Goal: Task Accomplishment & Management: Use online tool/utility

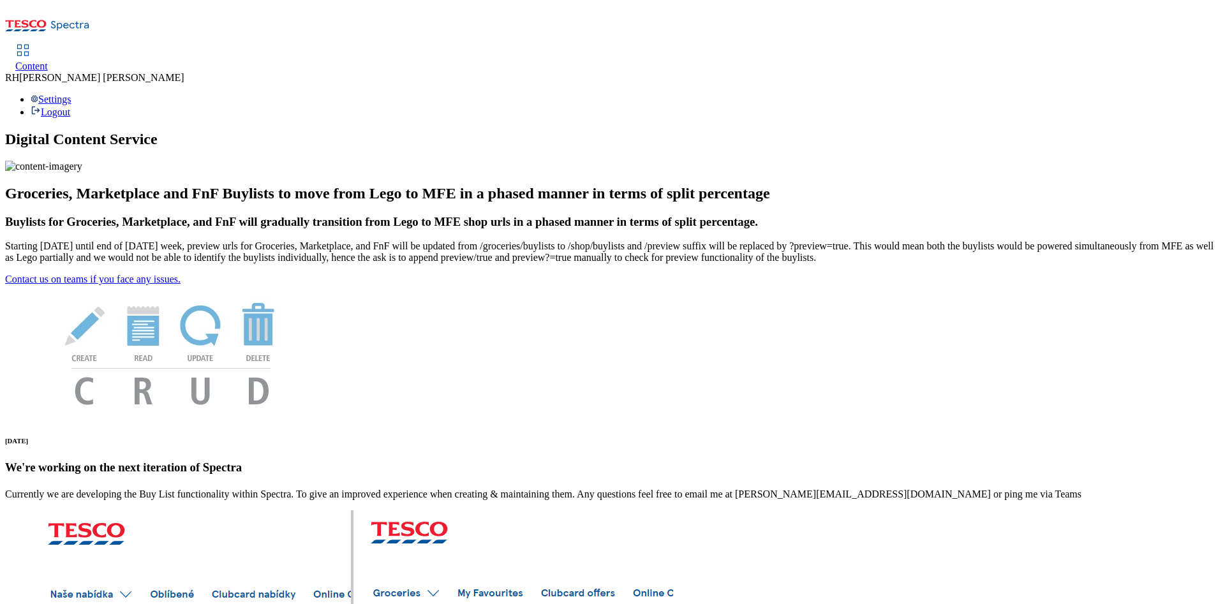
click at [48, 61] on span "Content" at bounding box center [31, 66] width 33 height 11
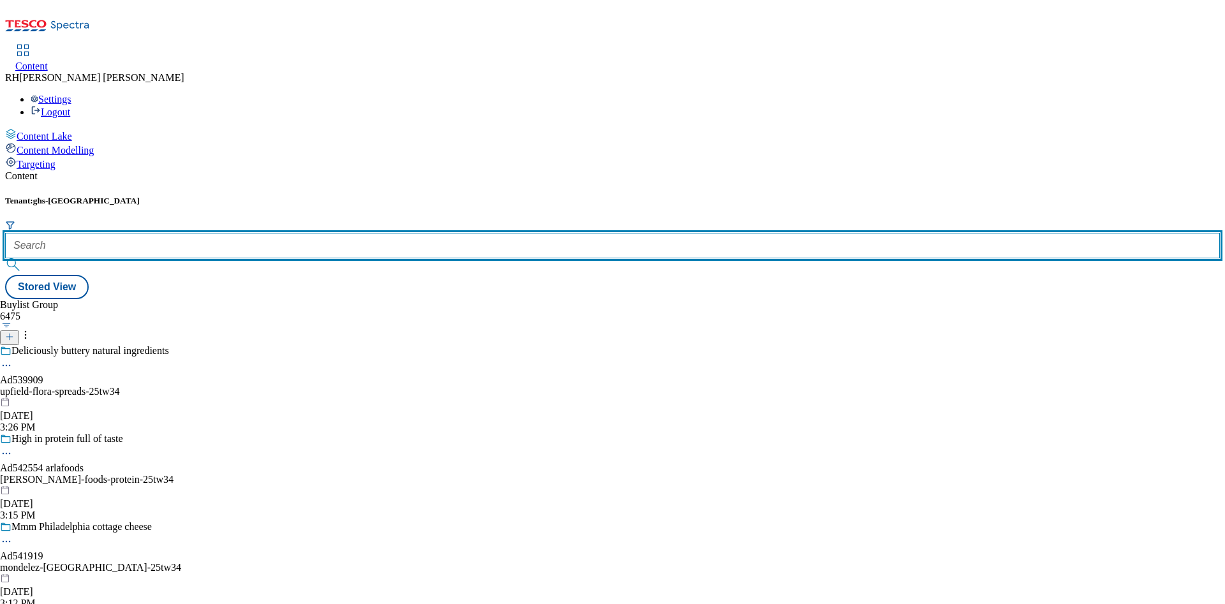
click at [281, 233] on input "text" at bounding box center [612, 246] width 1214 height 26
type input "D"
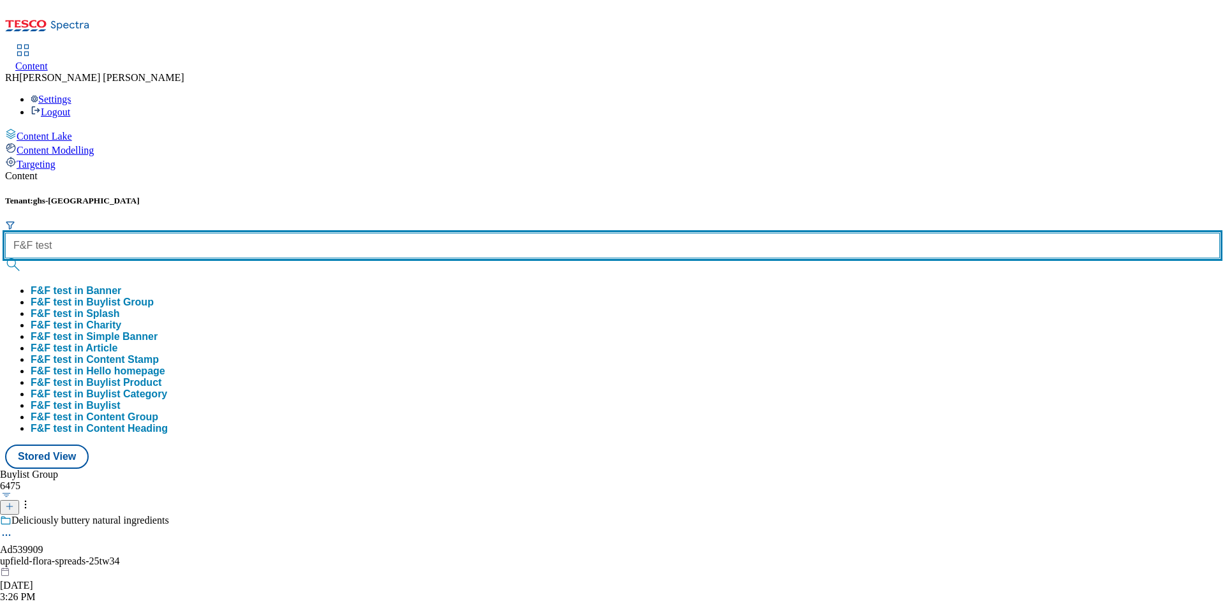
type input "F&F test"
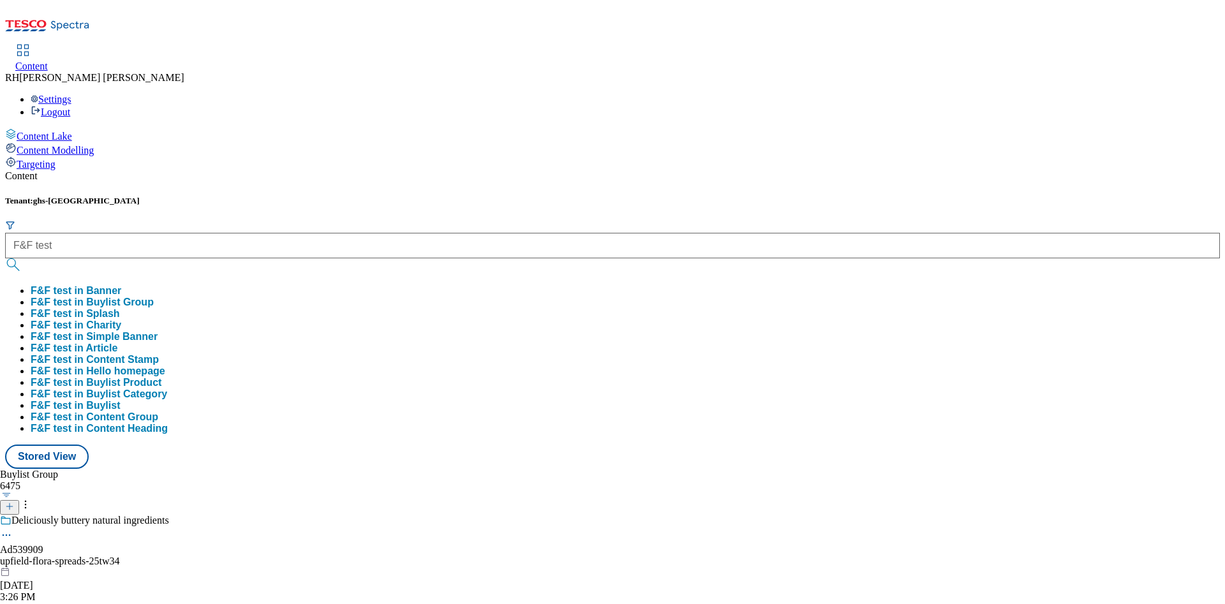
click at [154, 297] on button "F&F test in Buylist Group" at bounding box center [92, 302] width 123 height 11
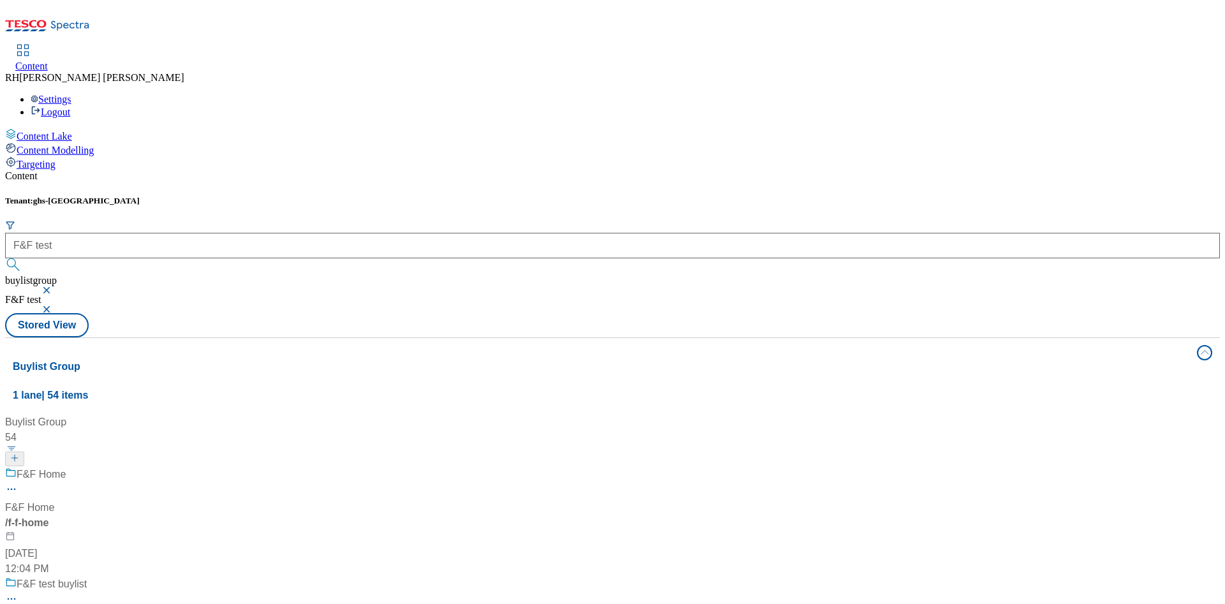
scroll to position [96, 0]
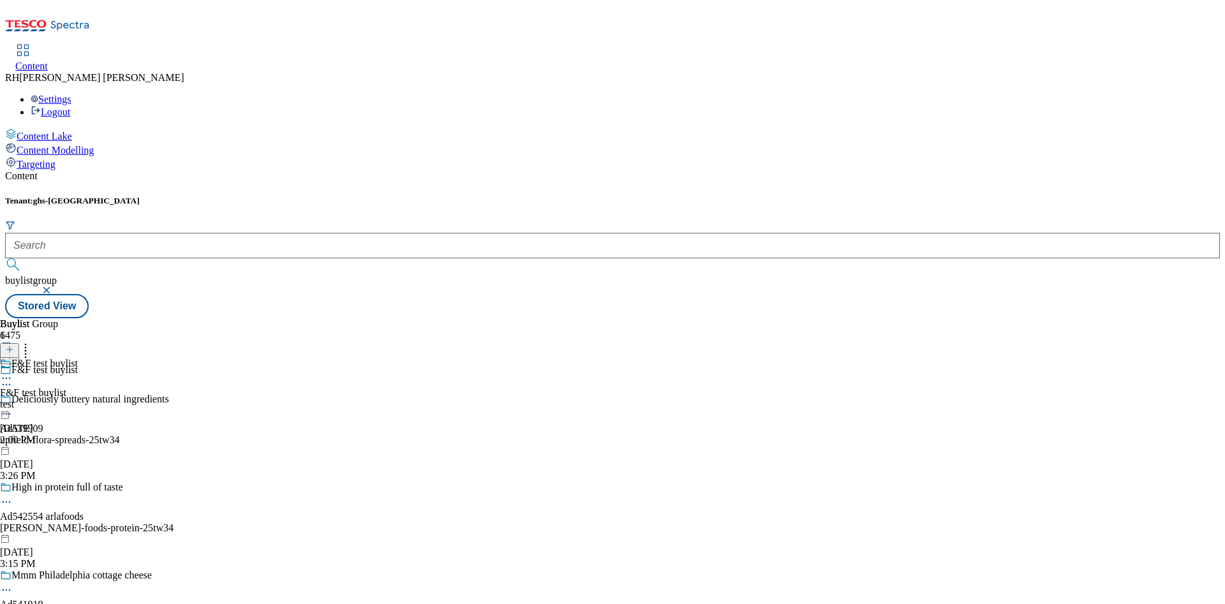
click at [78, 399] on div "test" at bounding box center [39, 404] width 78 height 11
click at [85, 399] on div "category" at bounding box center [42, 404] width 85 height 11
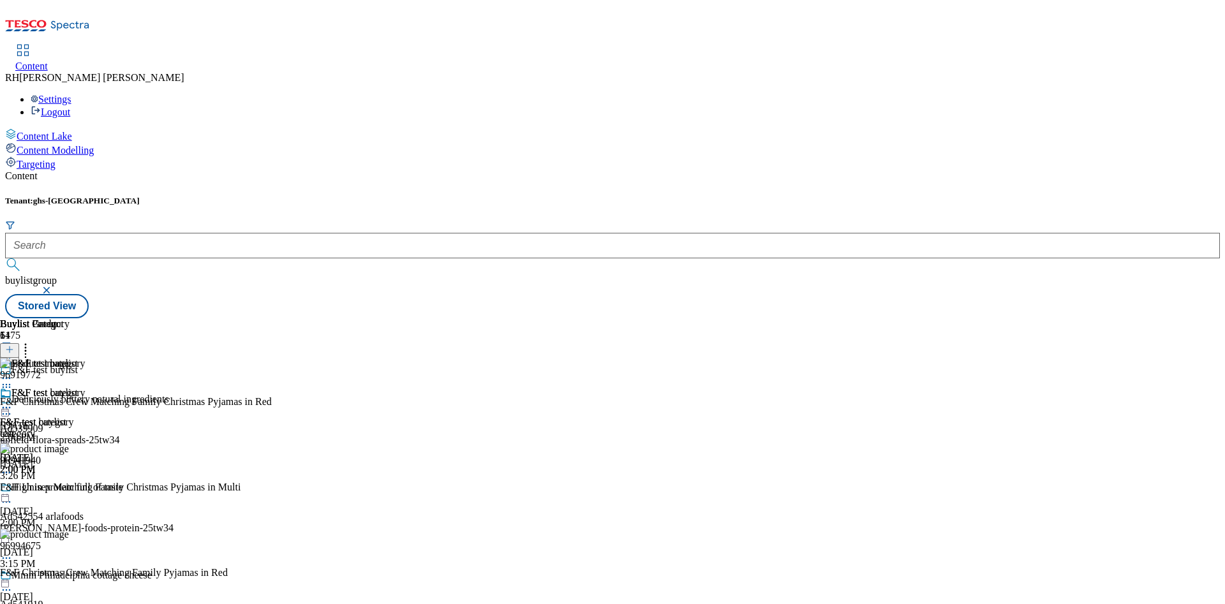
click at [13, 401] on icon at bounding box center [6, 407] width 13 height 13
click at [82, 503] on span "Un-preview" at bounding box center [61, 508] width 43 height 10
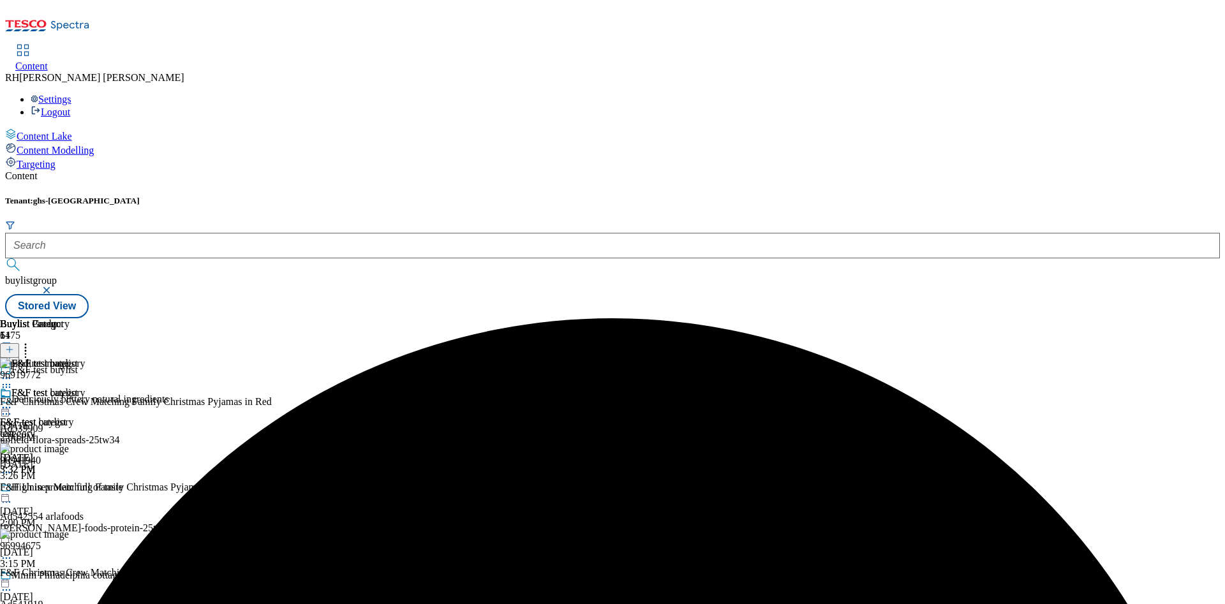
click at [32, 341] on icon at bounding box center [25, 347] width 13 height 13
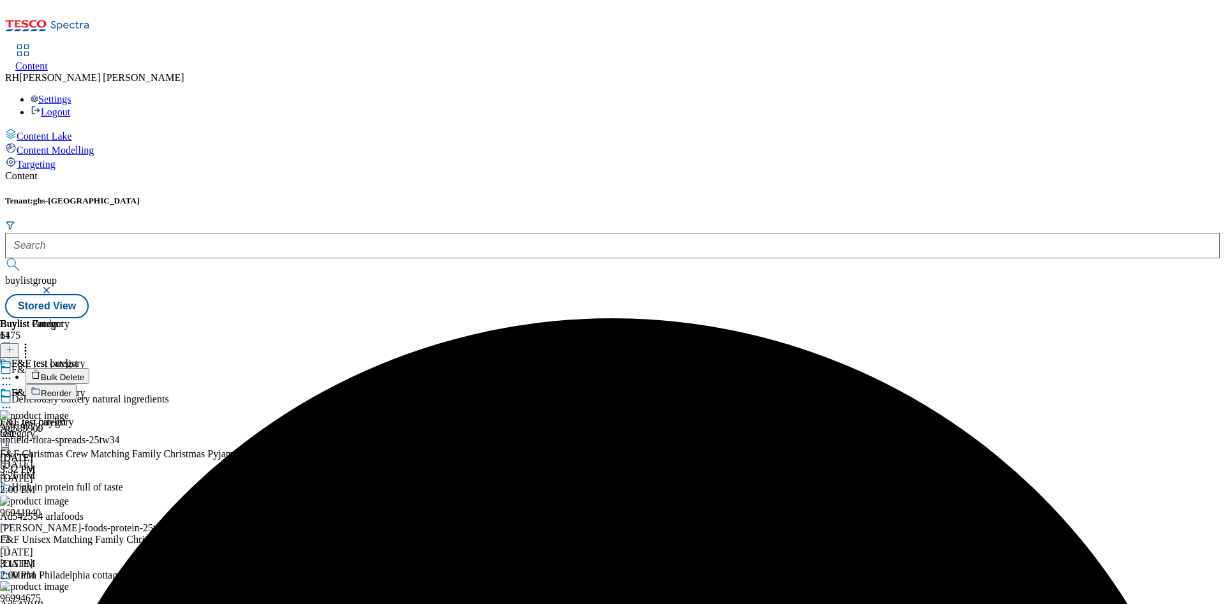
click at [84, 372] on span "Bulk Delete" at bounding box center [62, 377] width 43 height 10
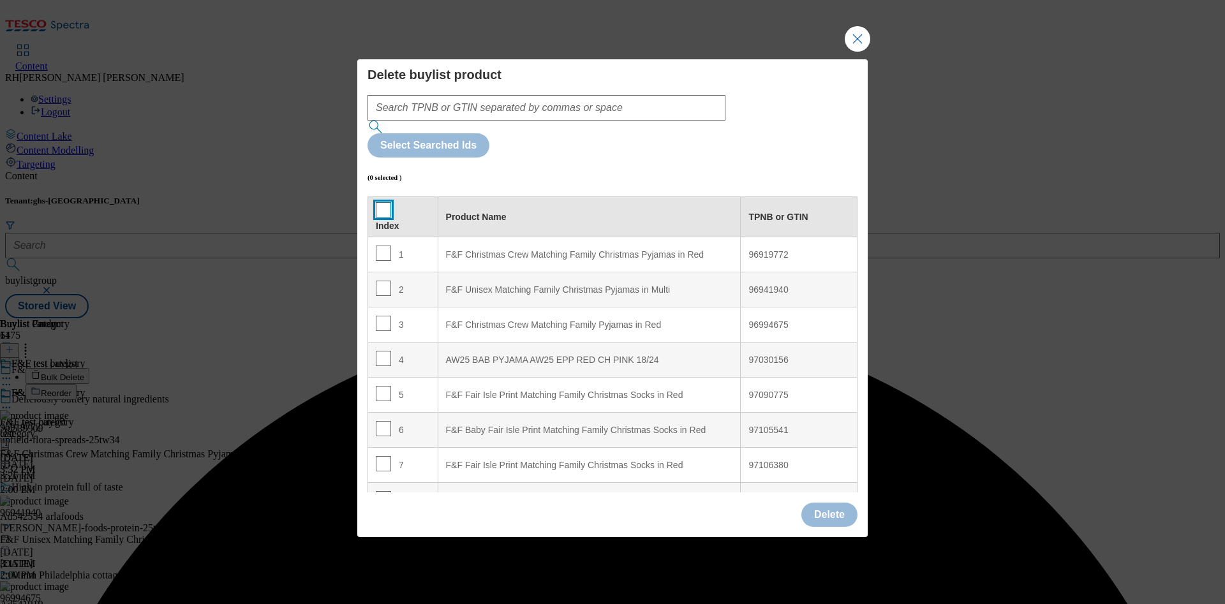
click at [381, 202] on input "Modal" at bounding box center [383, 209] width 15 height 15
checkbox input "true"
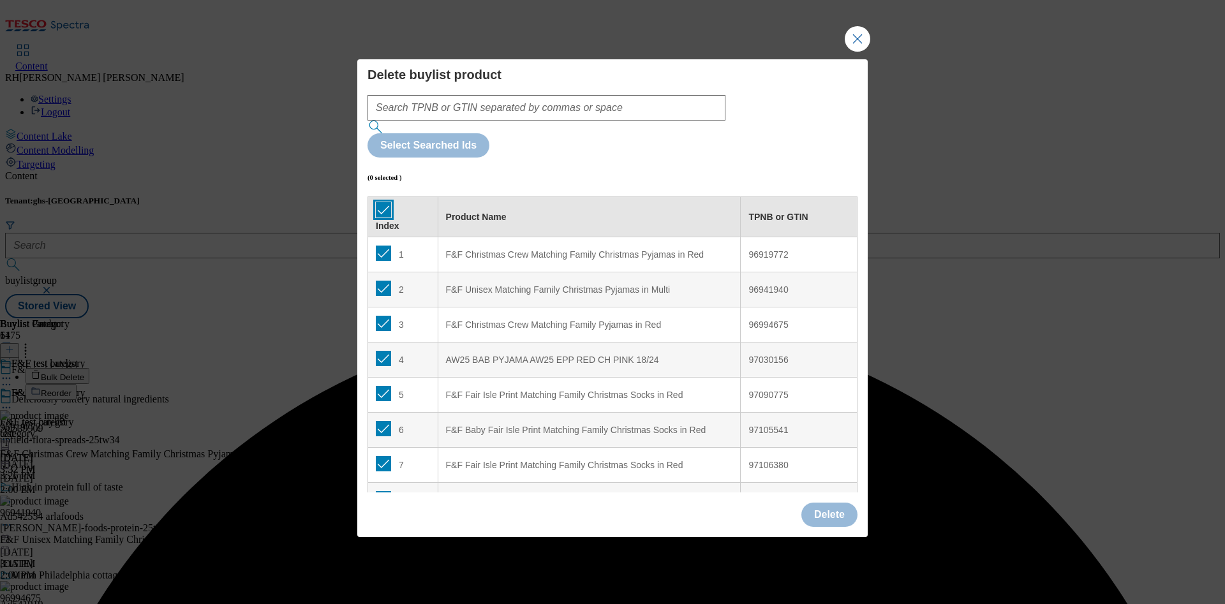
checkbox input "true"
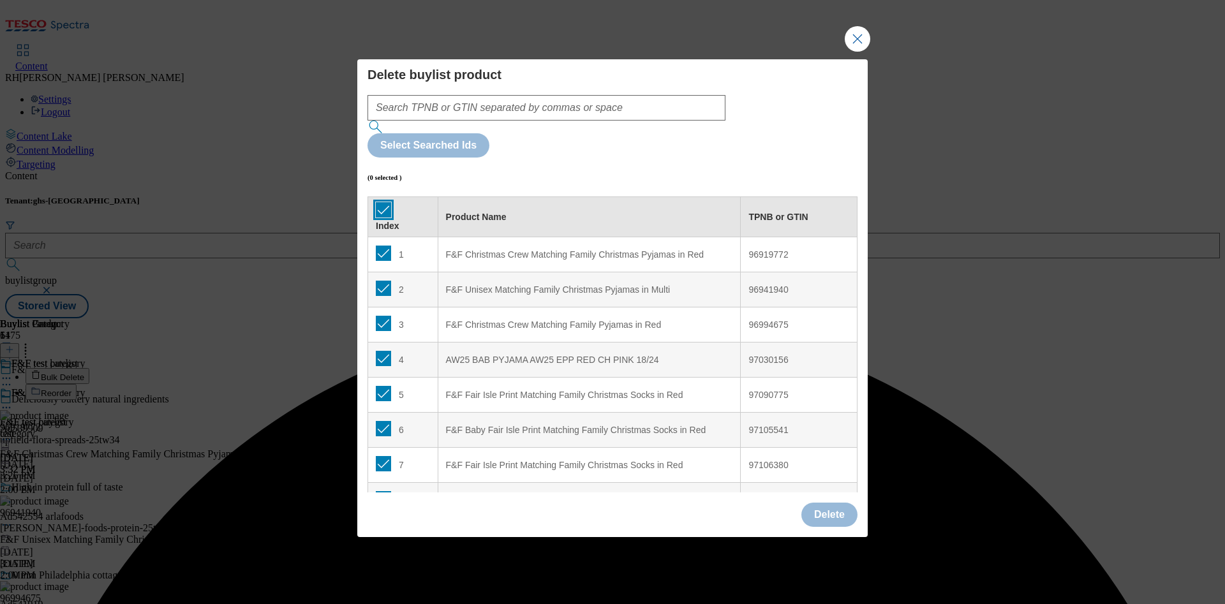
checkbox input "true"
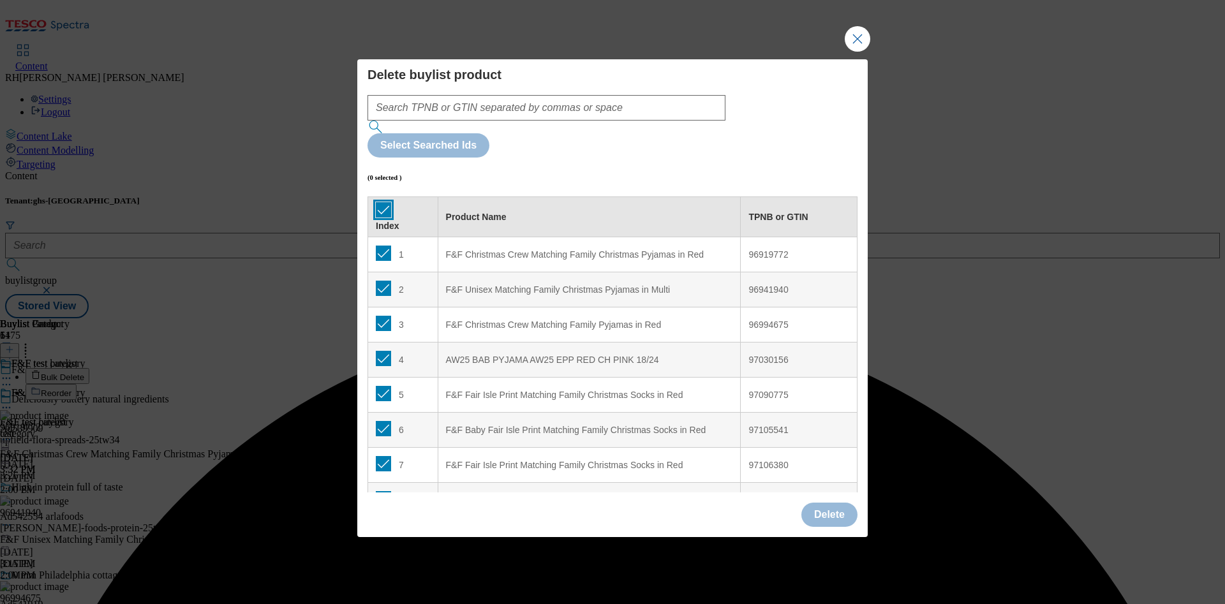
checkbox input "true"
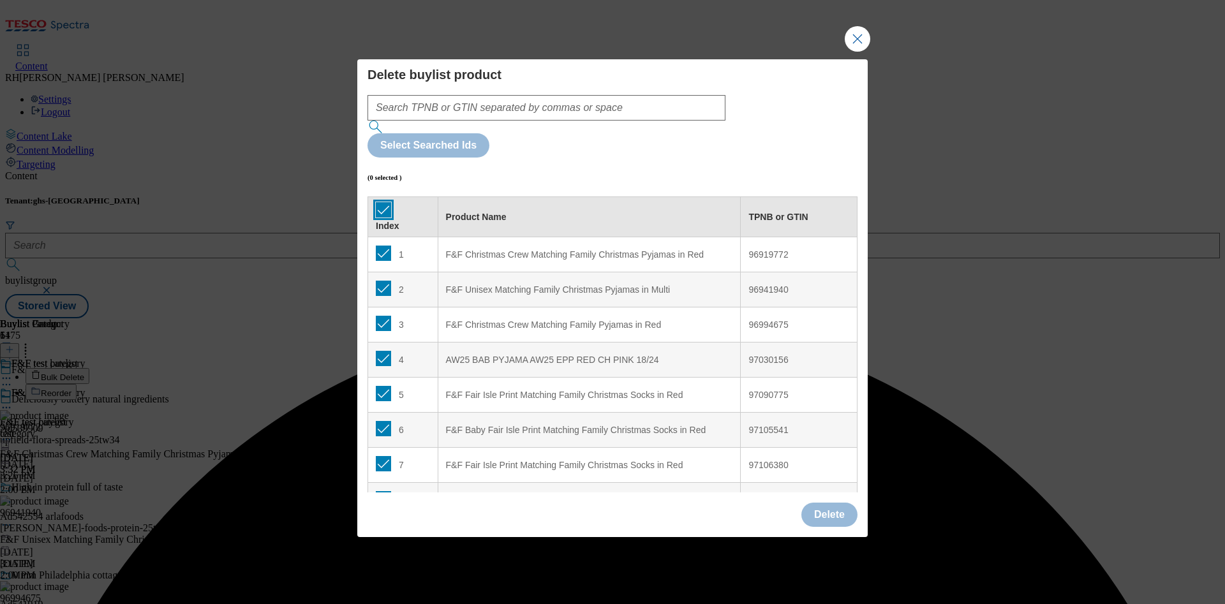
checkbox input "true"
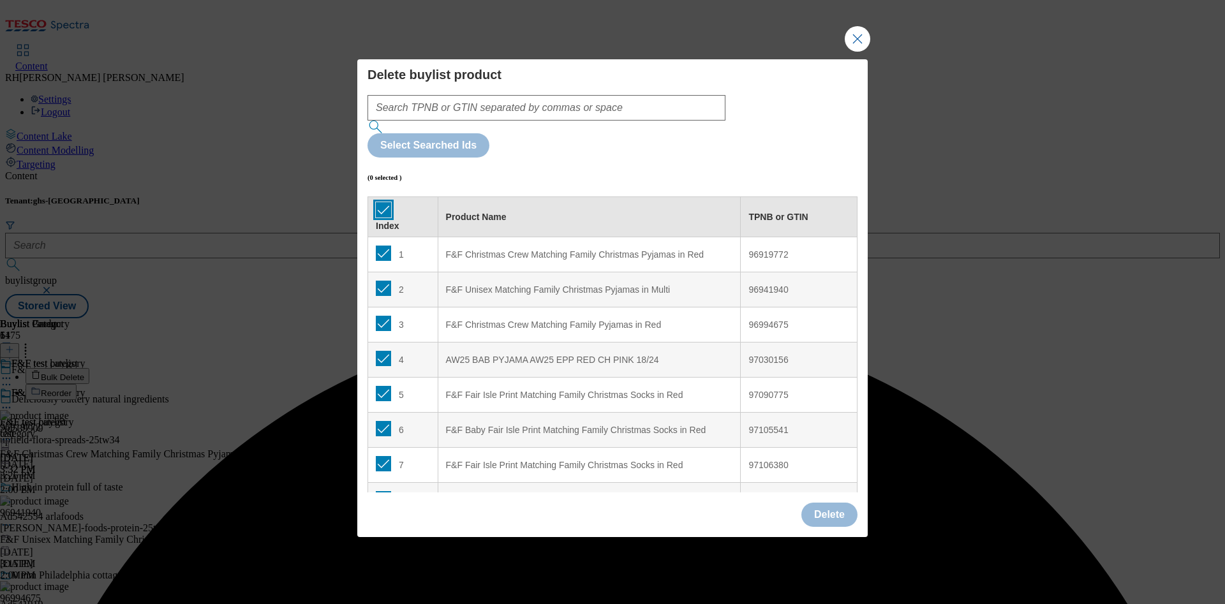
checkbox input "true"
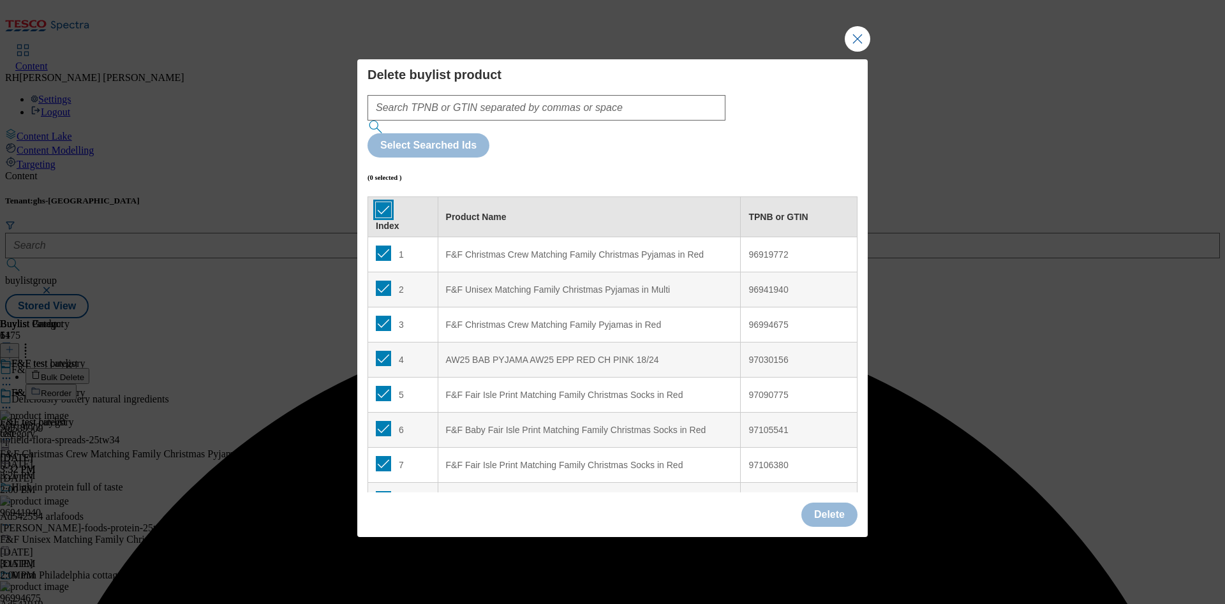
checkbox input "true"
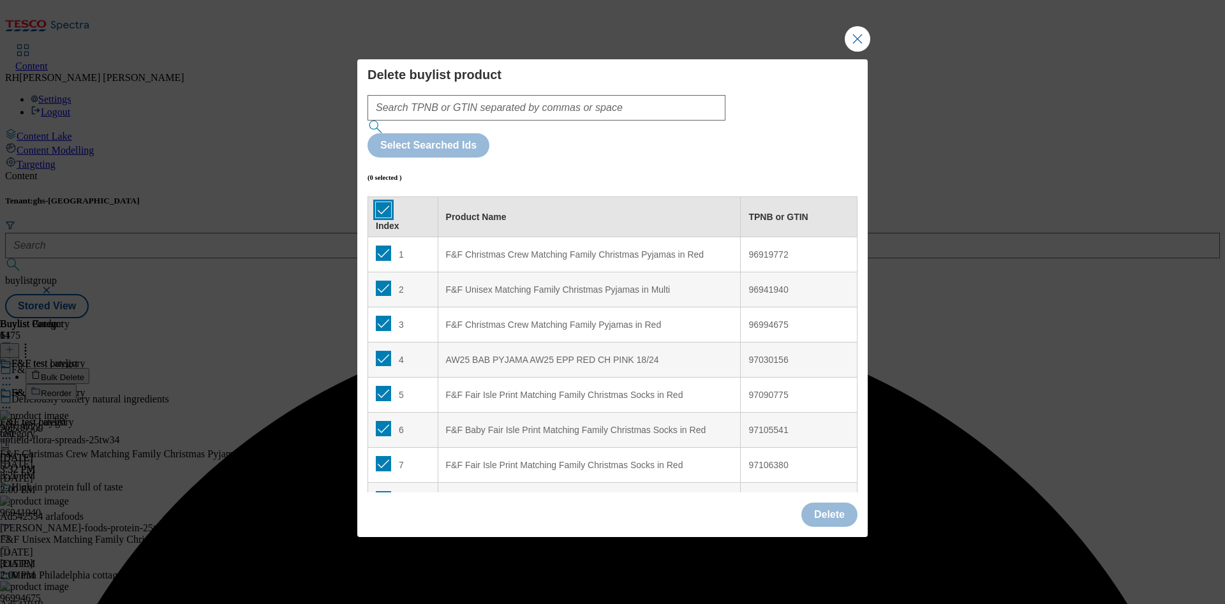
checkbox input "true"
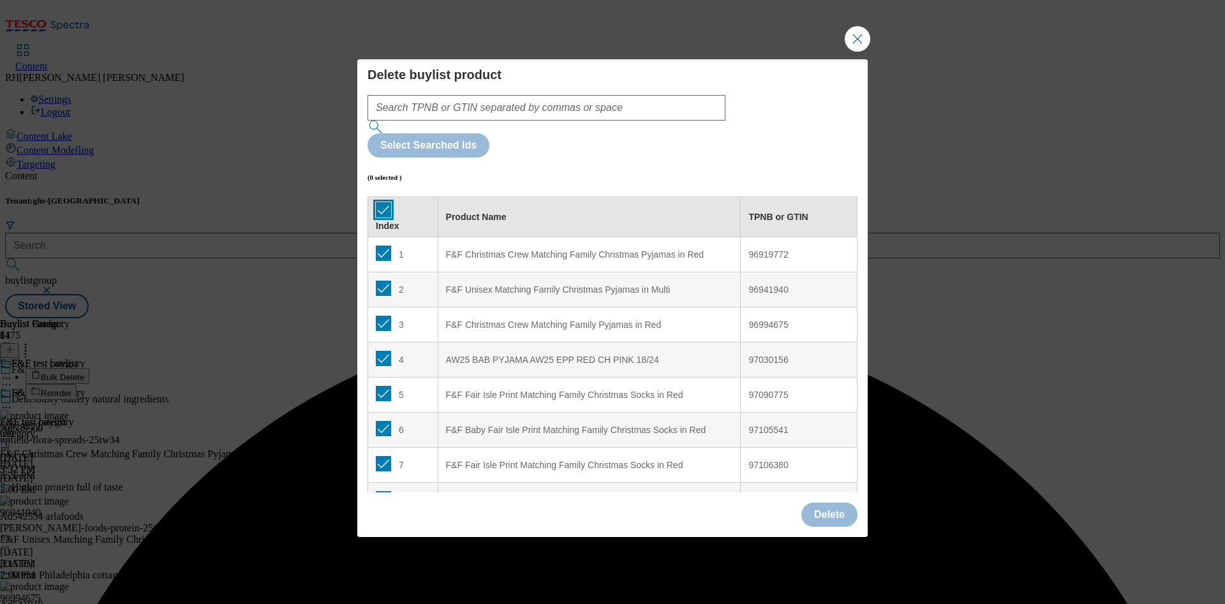
checkbox input "true"
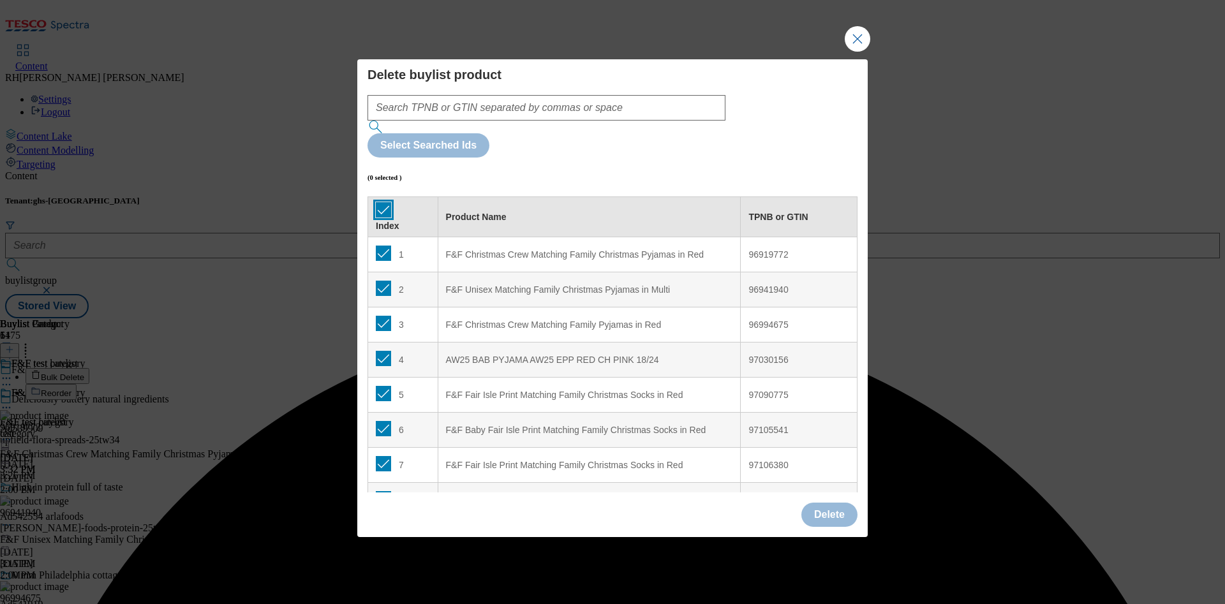
checkbox input "true"
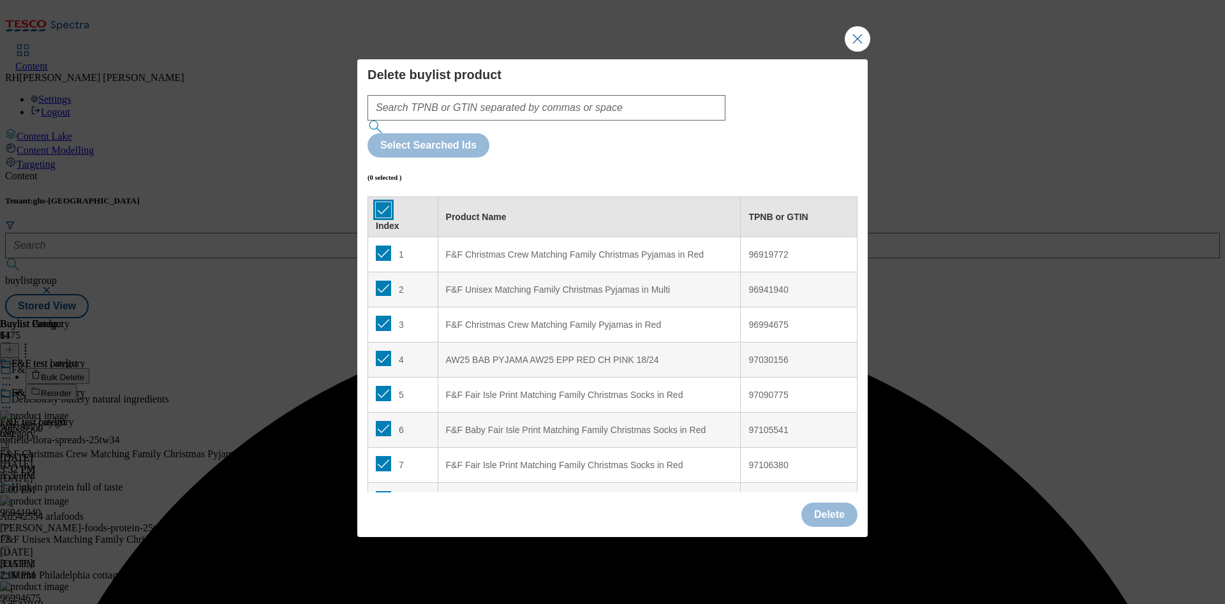
checkbox input "true"
click at [829, 503] on button "Delete" at bounding box center [829, 515] width 56 height 24
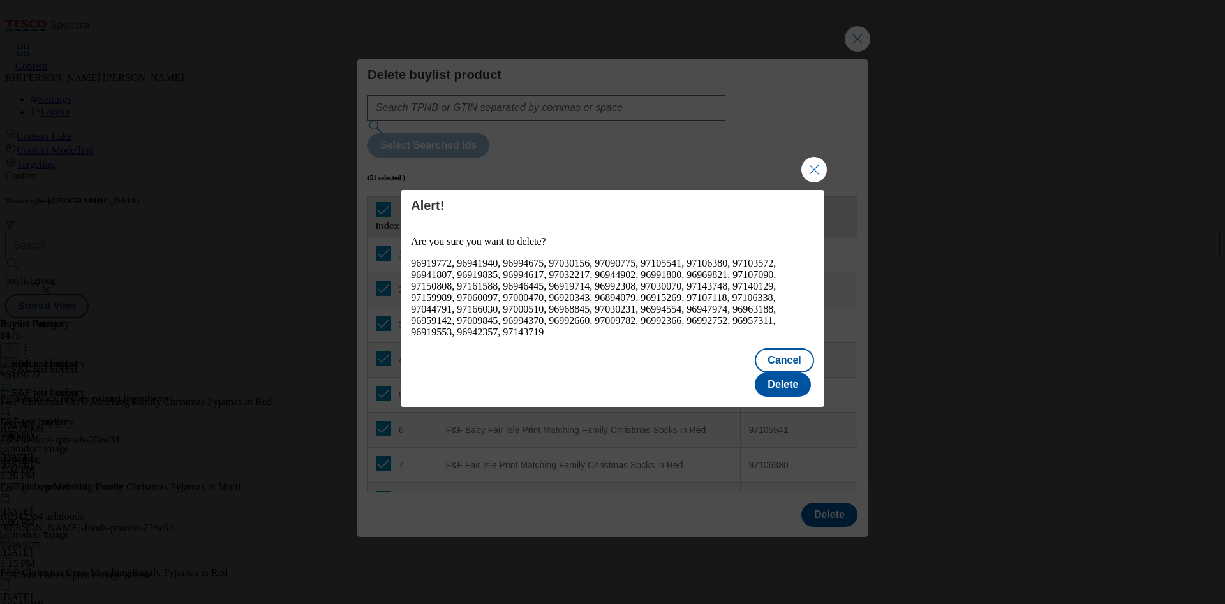
click at [770, 357] on div "Cancel Delete" at bounding box center [613, 374] width 424 height 66
click at [782, 377] on button "Delete" at bounding box center [783, 384] width 56 height 24
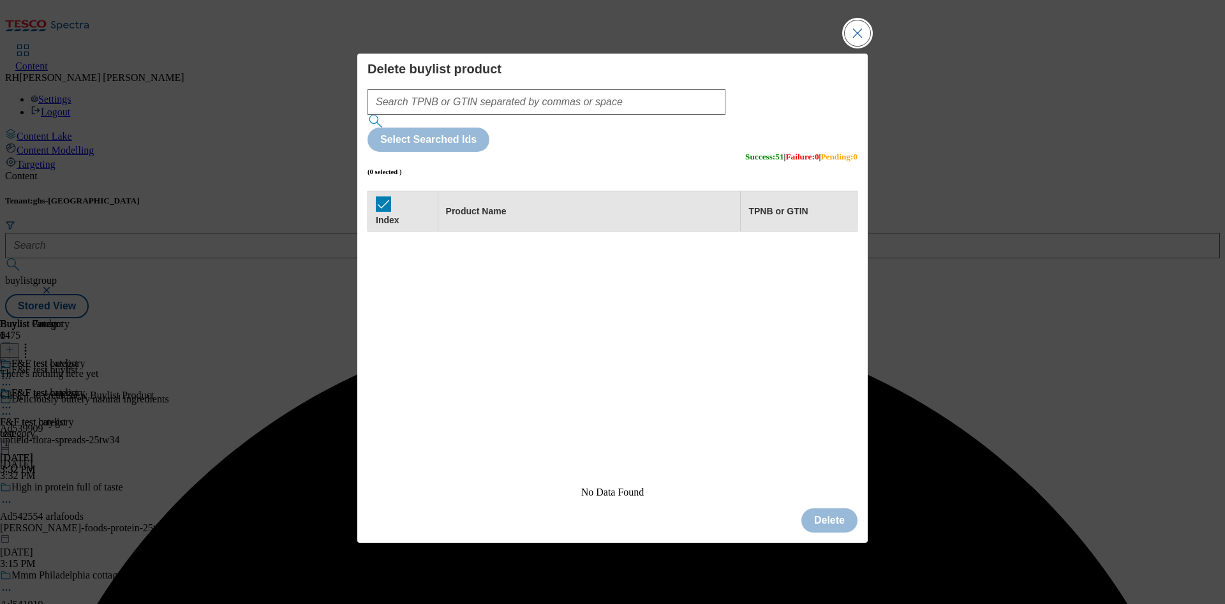
click at [859, 46] on button "Close Modal" at bounding box center [857, 33] width 26 height 26
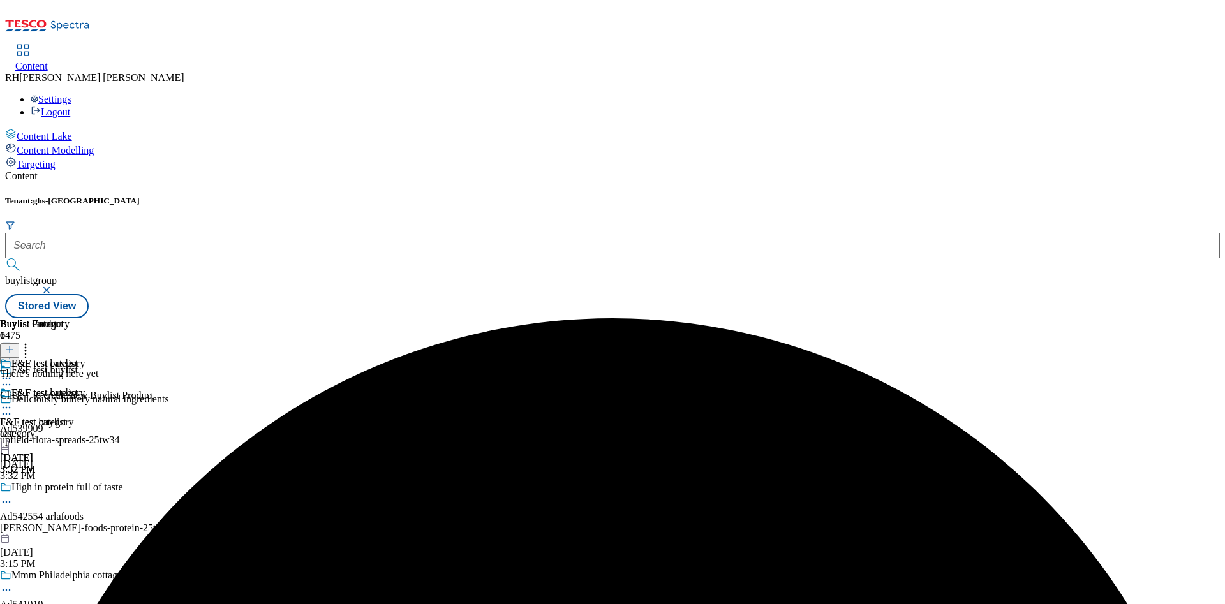
click at [19, 343] on button at bounding box center [9, 350] width 19 height 15
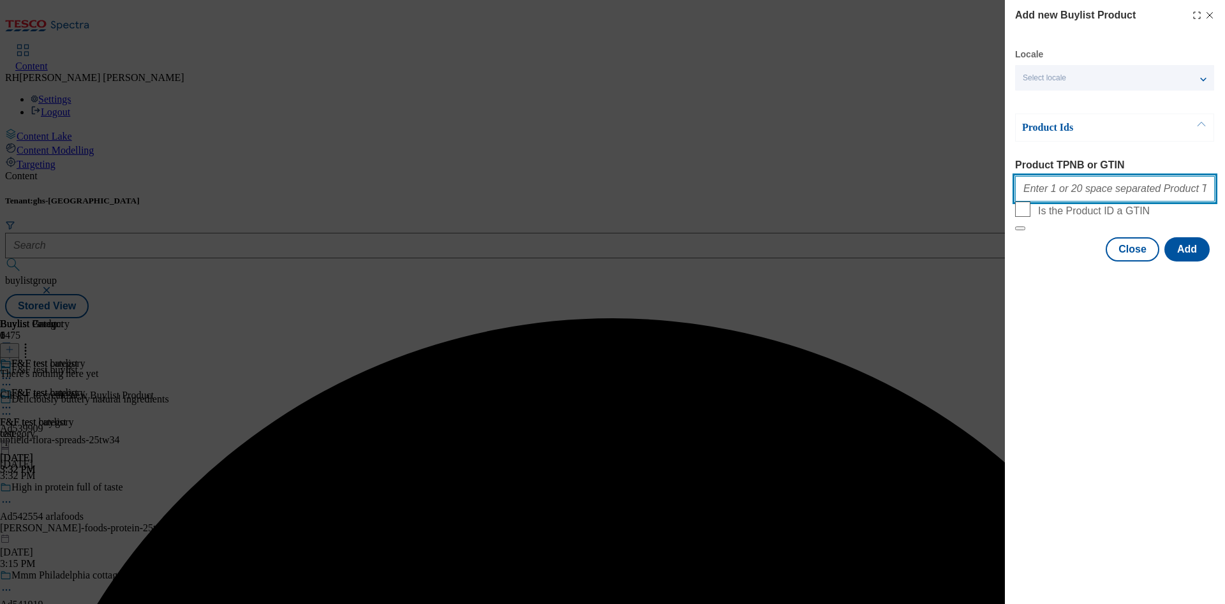
click at [1085, 190] on input "Product TPNB or GTIN" at bounding box center [1115, 189] width 200 height 26
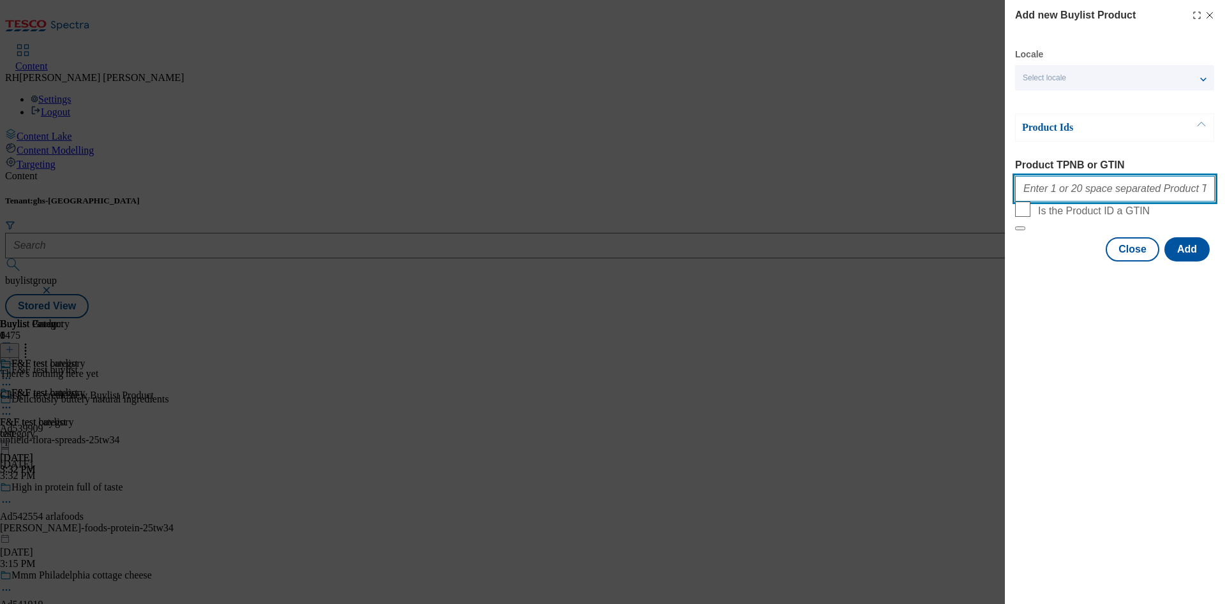
paste input "96694530 96688266 96968874 96993342 96998452 97038804 96998377 96839238 9683915…"
type input "96694530 96688266 96968874 96993342 96998452 97038804 96998377 96839238 9683915…"
click at [1179, 262] on button "Add" at bounding box center [1186, 249] width 45 height 24
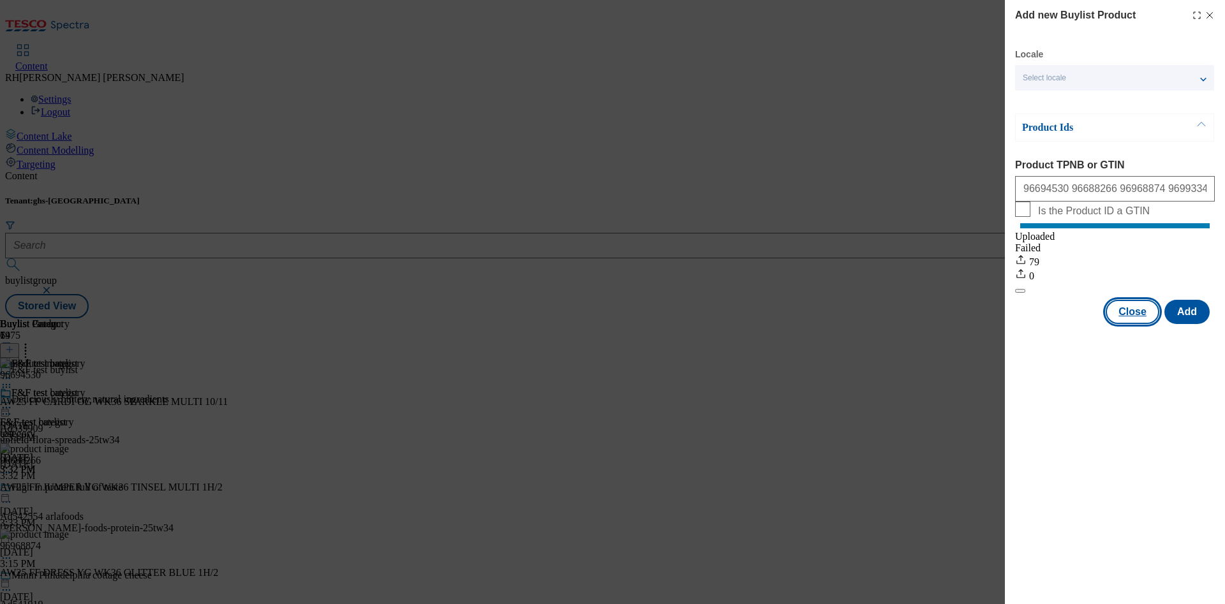
click at [1138, 316] on button "Close" at bounding box center [1132, 312] width 54 height 24
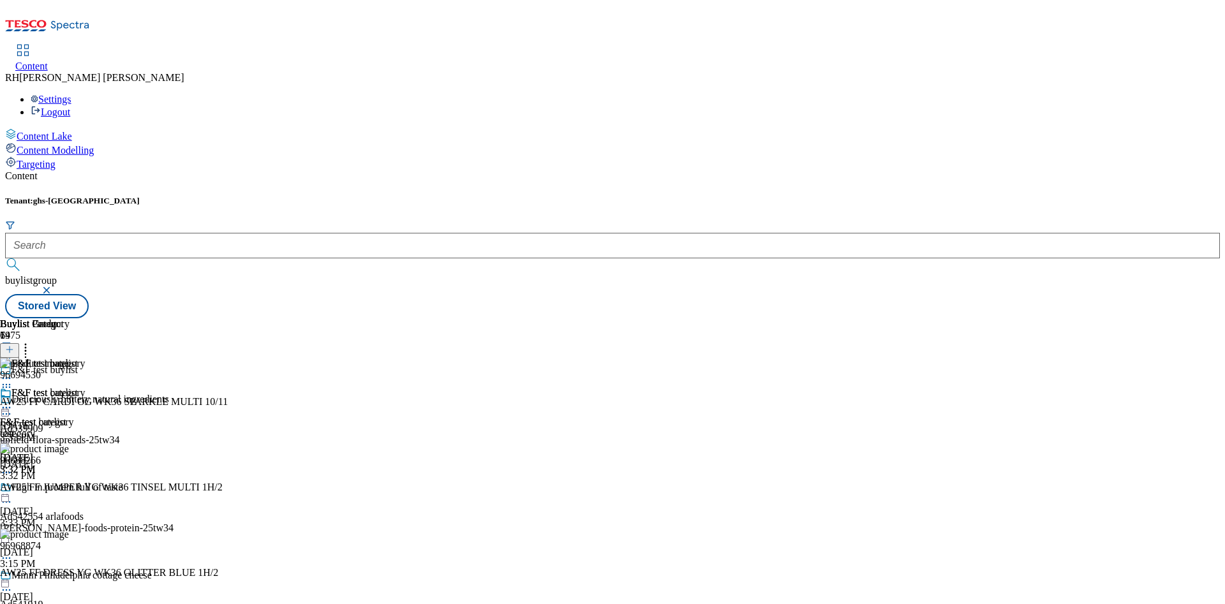
click at [13, 401] on icon at bounding box center [6, 407] width 13 height 13
click at [54, 430] on span "Edit" at bounding box center [47, 435] width 15 height 10
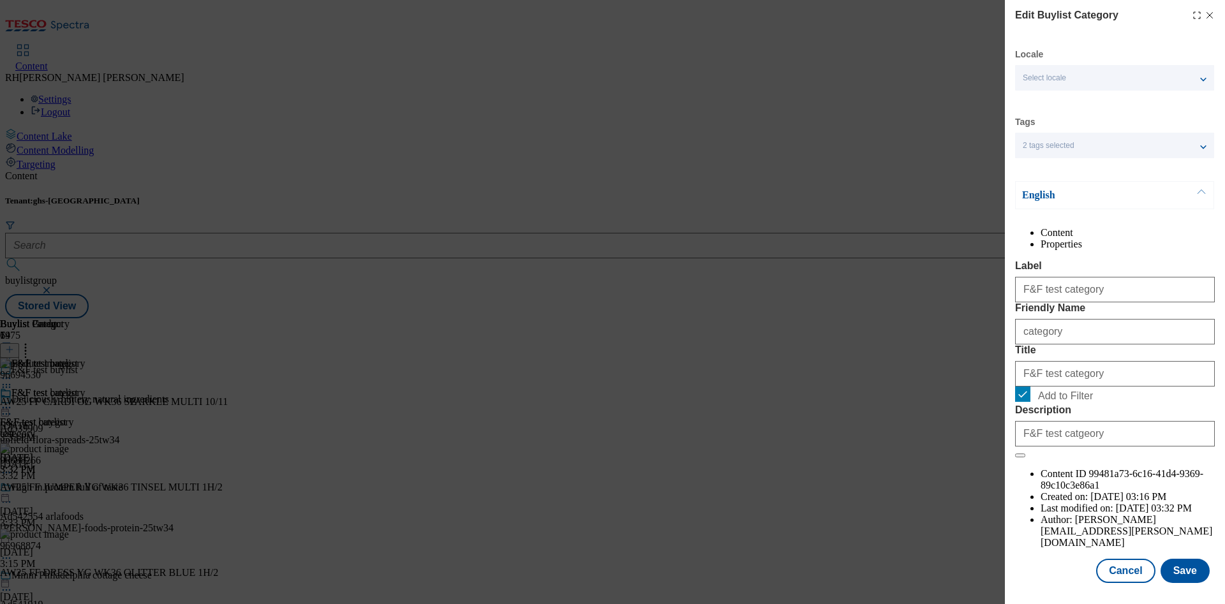
scroll to position [38, 0]
click at [1176, 559] on button "Save" at bounding box center [1184, 571] width 49 height 24
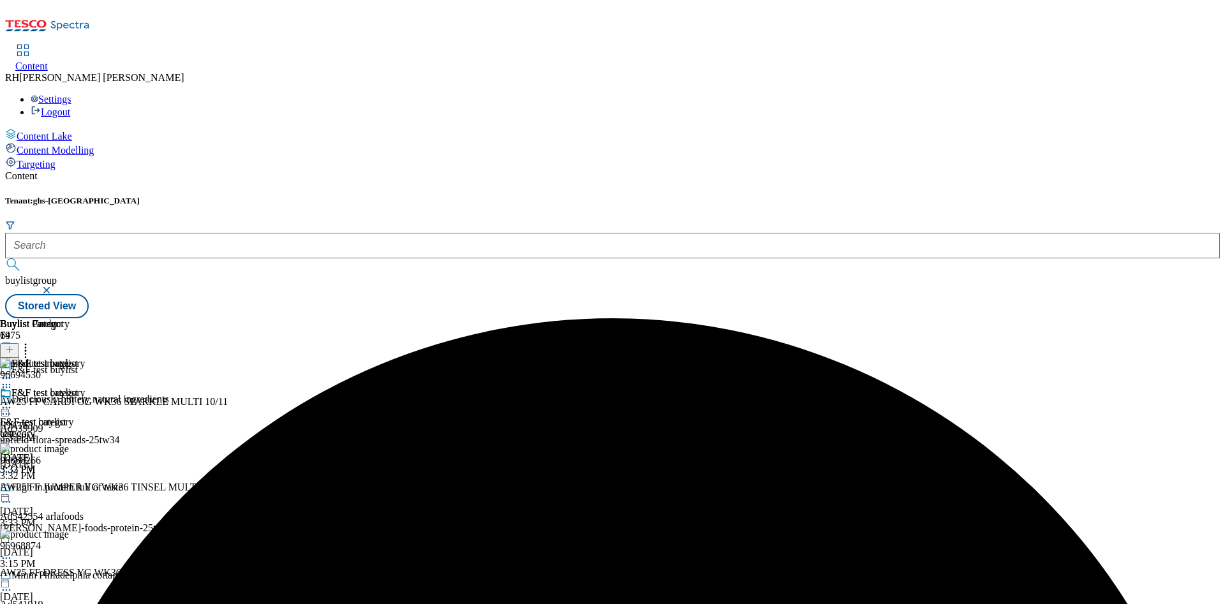
click at [13, 401] on icon at bounding box center [6, 407] width 13 height 13
click at [70, 489] on span "Preview" at bounding box center [55, 494] width 30 height 10
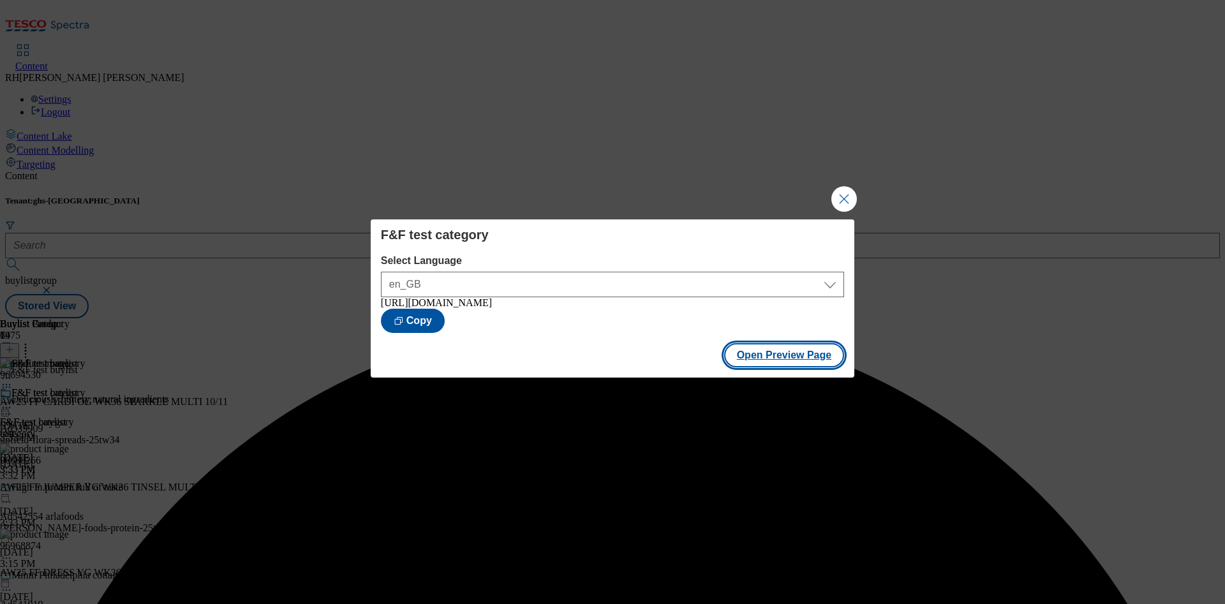
click at [805, 354] on button "Open Preview Page" at bounding box center [784, 355] width 121 height 24
click at [846, 195] on button "Close Modal" at bounding box center [844, 199] width 26 height 26
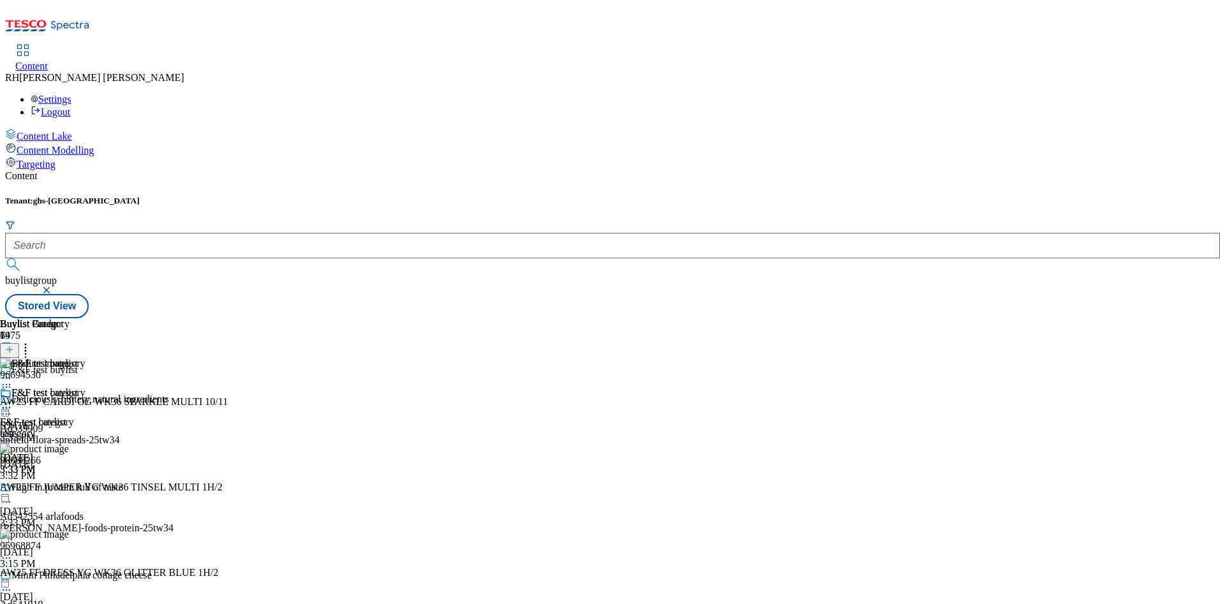
scroll to position [0, 0]
